Goal: Transaction & Acquisition: Purchase product/service

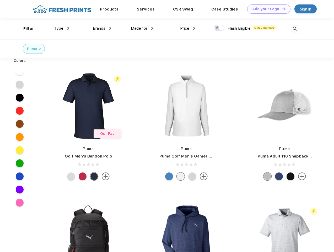
click at [267, 9] on link "Add your Logo Design Tool" at bounding box center [269, 8] width 43 height 9
click at [0, 0] on div "Design Tool" at bounding box center [0, 0] width 0 height 0
click at [282, 9] on link "Add your Logo Design Tool" at bounding box center [269, 8] width 43 height 9
click at [25, 29] on div "Filter" at bounding box center [28, 29] width 11 height 6
click at [62, 28] on span "Type" at bounding box center [58, 28] width 9 height 5
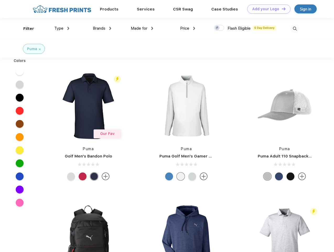
click at [102, 28] on span "Brands" at bounding box center [99, 28] width 13 height 5
click at [142, 28] on span "Made for" at bounding box center [139, 28] width 17 height 5
click at [188, 28] on span "Price" at bounding box center [184, 28] width 9 height 5
click at [219, 28] on div at bounding box center [219, 28] width 10 height 6
click at [218, 28] on input "checkbox" at bounding box center [215, 26] width 3 height 3
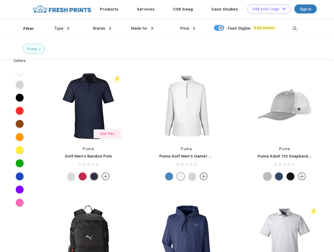
click at [295, 29] on img at bounding box center [295, 28] width 9 height 9
